Goal: Navigation & Orientation: Find specific page/section

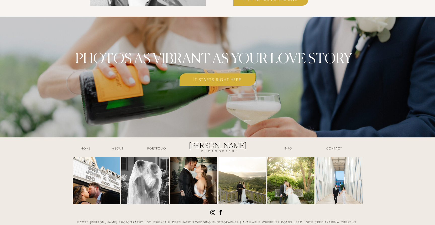
scroll to position [2236, 0]
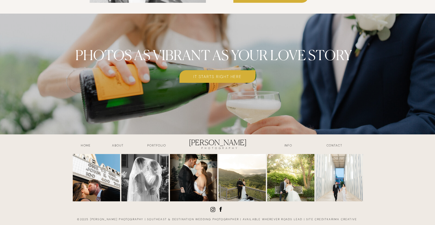
click at [162, 144] on h3 "Portfolio" at bounding box center [156, 146] width 37 height 6
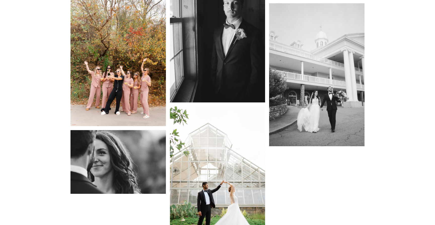
scroll to position [5471, 0]
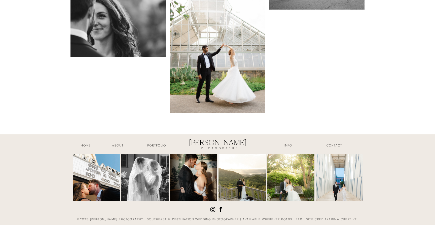
click at [89, 145] on h3 "HOME" at bounding box center [85, 146] width 25 height 6
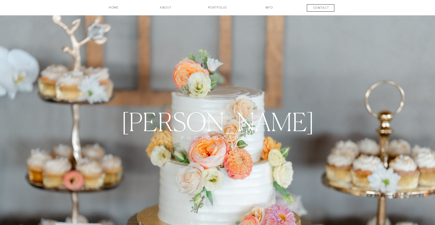
click at [215, 8] on h3 "Portfolio" at bounding box center [217, 9] width 37 height 9
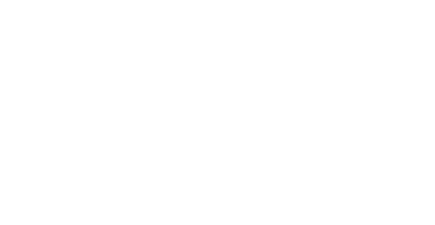
scroll to position [662, 0]
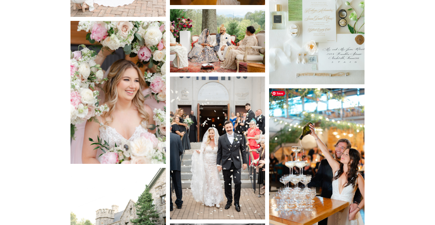
click at [318, 108] on img at bounding box center [316, 159] width 95 height 143
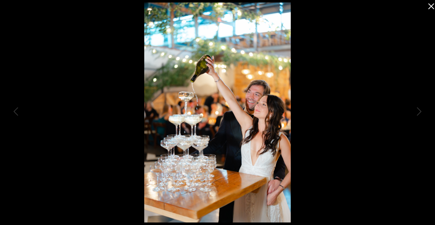
click at [432, 8] on icon at bounding box center [430, 5] width 10 height 10
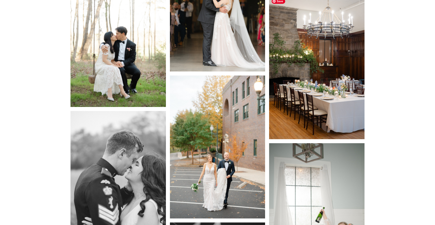
scroll to position [4031, 0]
